Goal: Task Accomplishment & Management: Complete application form

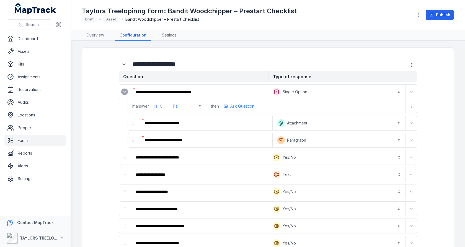
click at [140, 11] on h1 "Taylors Treelopinng Form: Bandit Woodchipper – Prestart Checklist" at bounding box center [189, 11] width 215 height 9
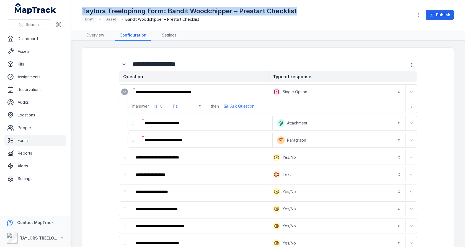
click at [140, 11] on h1 "Taylors Treelopinng Form: Bandit Woodchipper – Prestart Checklist" at bounding box center [189, 11] width 215 height 9
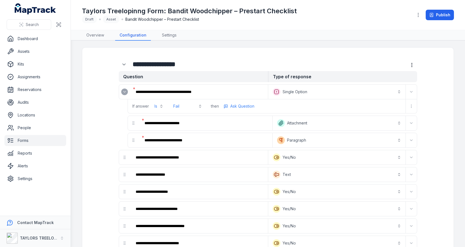
click at [79, 118] on main "**********" at bounding box center [268, 144] width 394 height 206
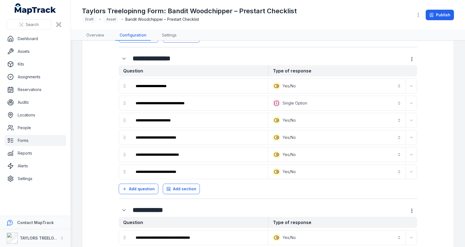
scroll to position [527, 0]
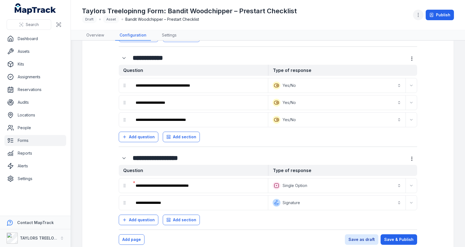
click at [420, 14] on icon "button" at bounding box center [418, 15] width 6 height 6
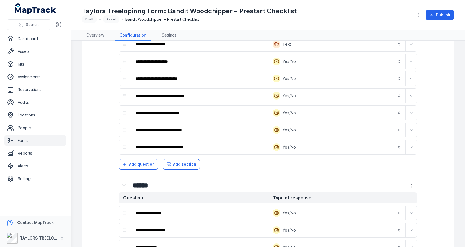
scroll to position [0, 0]
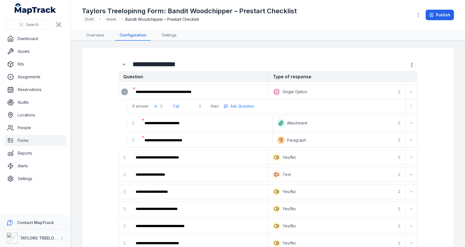
click at [25, 138] on link "Forms" at bounding box center [35, 140] width 62 height 11
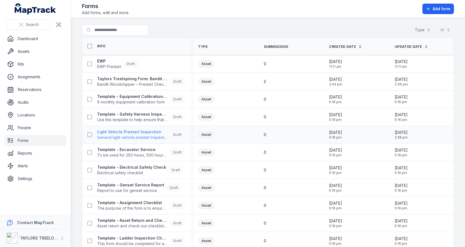
click at [136, 131] on strong "Light Vehicle Prestart Inspection" at bounding box center [132, 132] width 71 height 6
click at [267, 112] on div "0" at bounding box center [290, 117] width 66 height 10
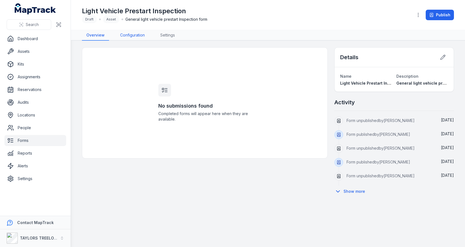
click at [136, 39] on link "Configuration" at bounding box center [132, 35] width 33 height 11
click at [237, 83] on div "No submissions found Completed forms will appear here when they are available." at bounding box center [205, 103] width 106 height 111
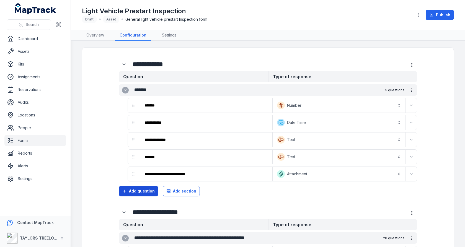
click at [144, 188] on span "Add question" at bounding box center [142, 191] width 26 height 6
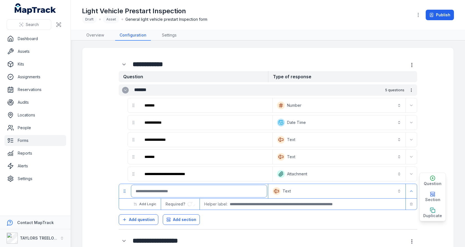
click at [236, 185] on input ":ru7:-form-item-label" at bounding box center [199, 191] width 136 height 12
type input "**********"
click at [438, 15] on button "Publish" at bounding box center [439, 15] width 28 height 11
